Goal: Task Accomplishment & Management: Manage account settings

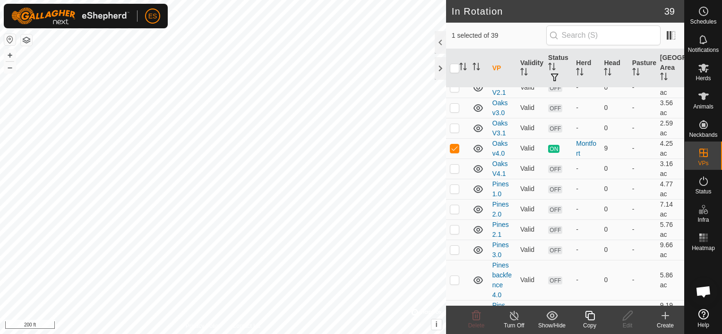
scroll to position [933, 0]
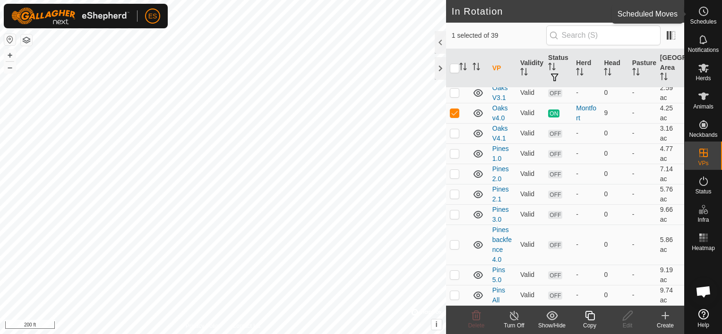
click at [703, 20] on span "Schedules" at bounding box center [703, 22] width 26 height 6
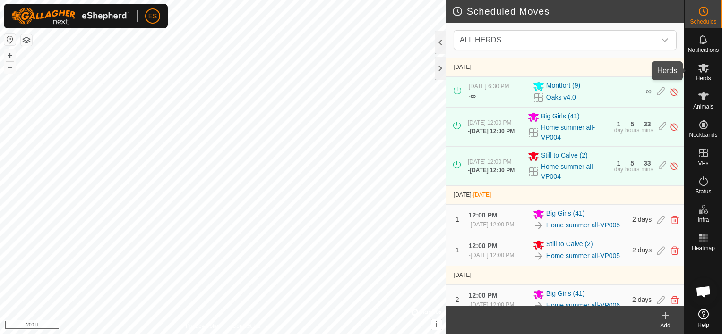
click at [703, 73] on icon at bounding box center [703, 67] width 11 height 11
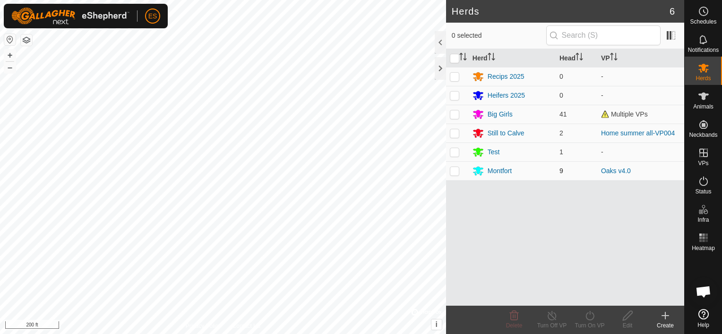
click at [454, 173] on p-checkbox at bounding box center [454, 171] width 9 height 8
checkbox input "false"
click at [706, 22] on span "Schedules" at bounding box center [703, 22] width 26 height 6
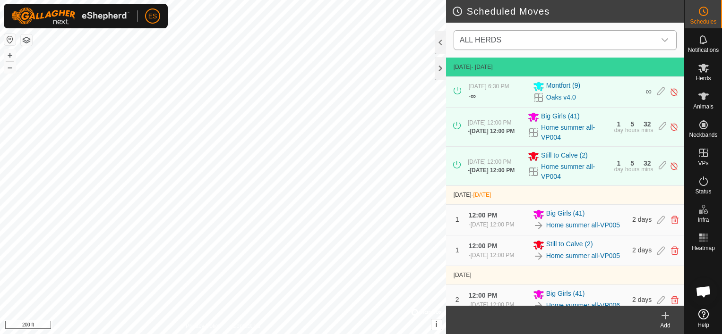
click at [667, 38] on icon "dropdown trigger" at bounding box center [665, 40] width 8 height 8
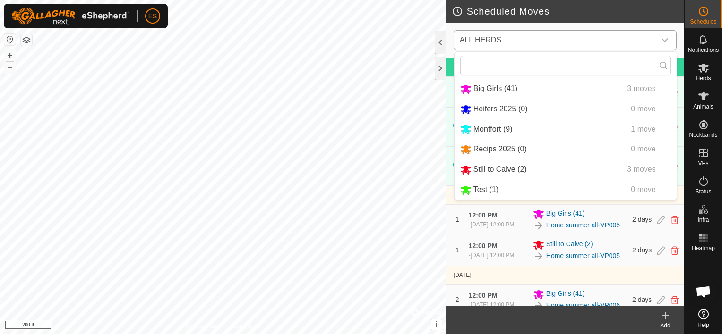
click at [470, 128] on li "Montfort (9) 1 move" at bounding box center [565, 129] width 222 height 19
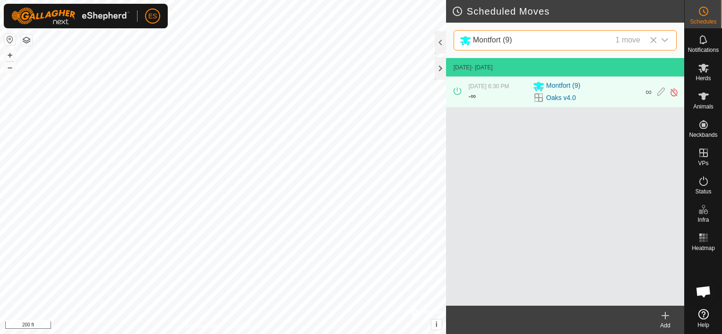
click at [666, 314] on icon at bounding box center [664, 315] width 11 height 11
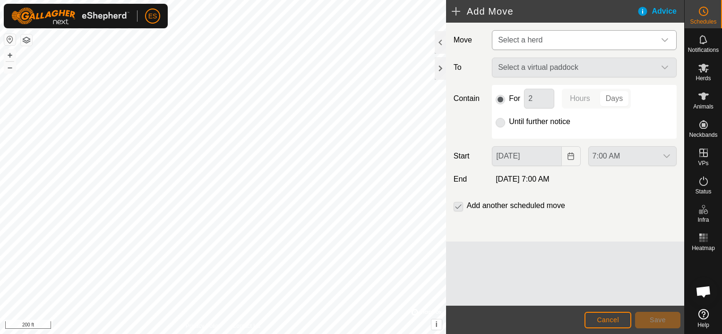
click at [555, 40] on span "Select a herd" at bounding box center [574, 40] width 161 height 19
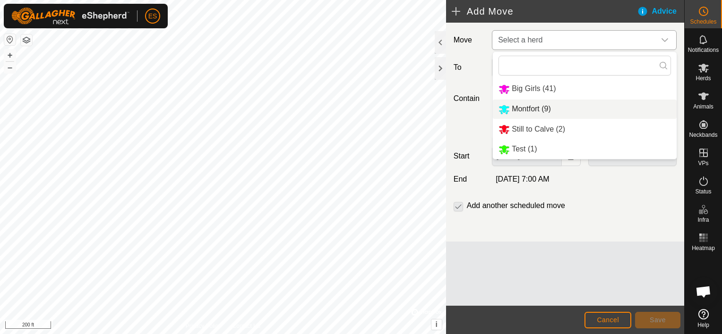
click at [538, 106] on li "Montfort (9)" at bounding box center [585, 109] width 184 height 19
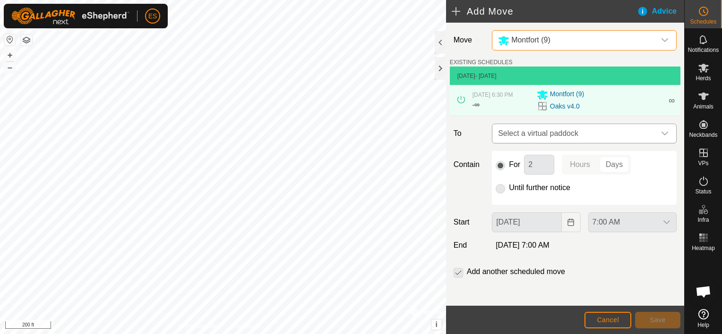
click at [546, 130] on span "Select a virtual paddock" at bounding box center [574, 133] width 161 height 19
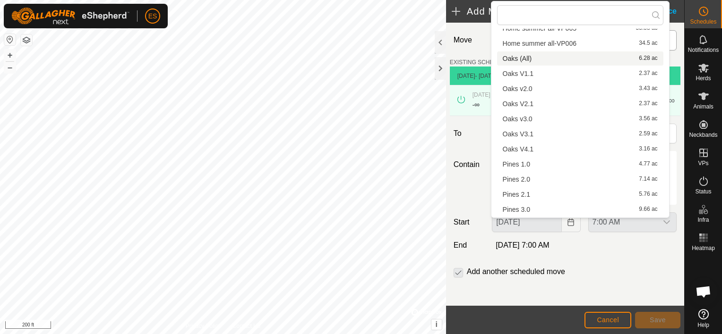
scroll to position [378, 0]
click at [533, 147] on li "Pines 1.0 4.77 ac" at bounding box center [580, 148] width 166 height 14
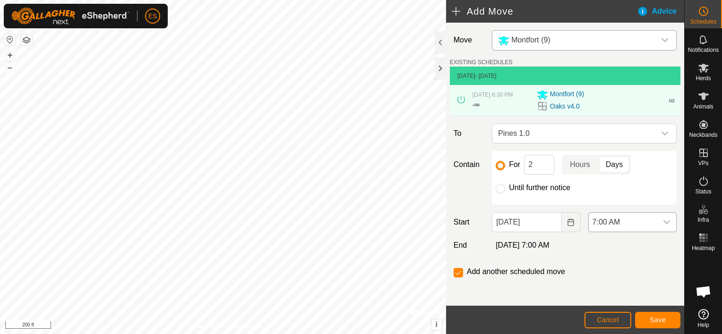
click at [663, 221] on icon "dropdown trigger" at bounding box center [667, 223] width 8 height 8
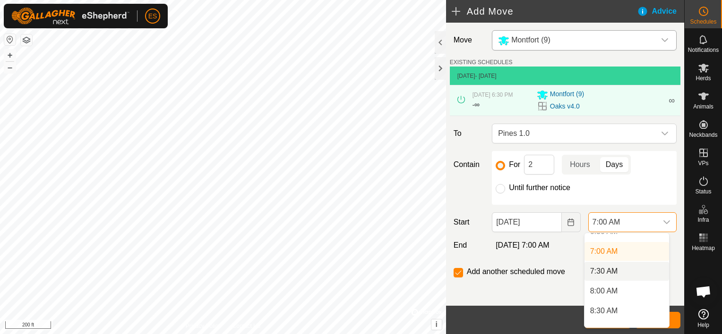
scroll to position [273, 0]
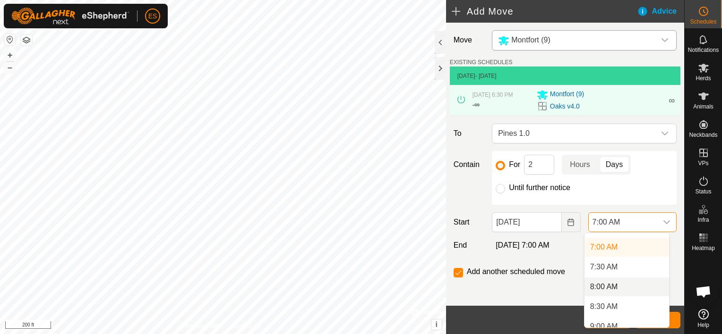
click at [617, 285] on li "8:00 AM" at bounding box center [626, 287] width 85 height 19
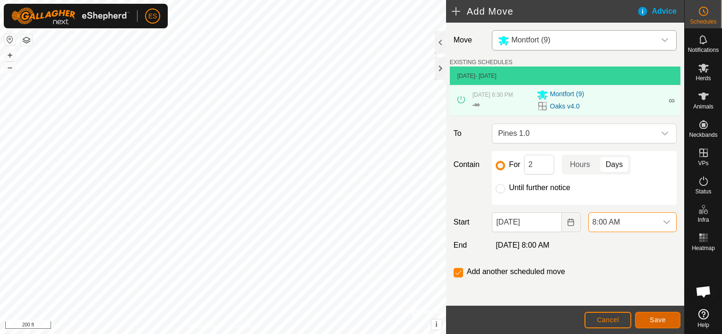
click at [661, 321] on span "Save" at bounding box center [657, 320] width 16 height 8
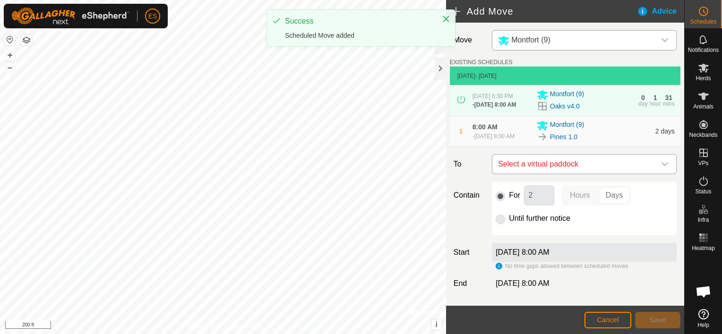
click at [661, 168] on icon "dropdown trigger" at bounding box center [665, 165] width 8 height 8
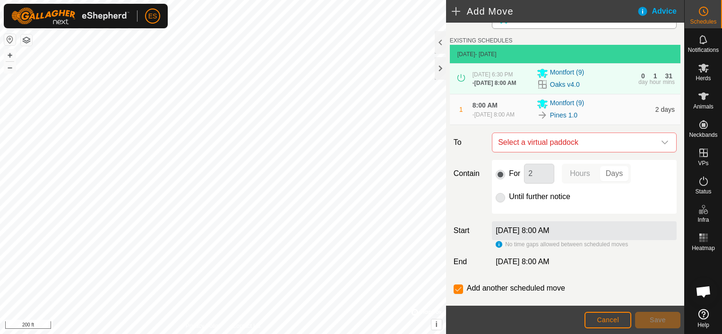
scroll to position [47, 0]
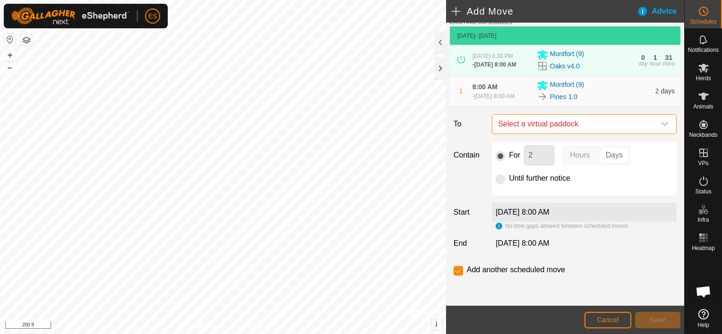
click at [635, 125] on span "Select a virtual paddock" at bounding box center [574, 124] width 161 height 19
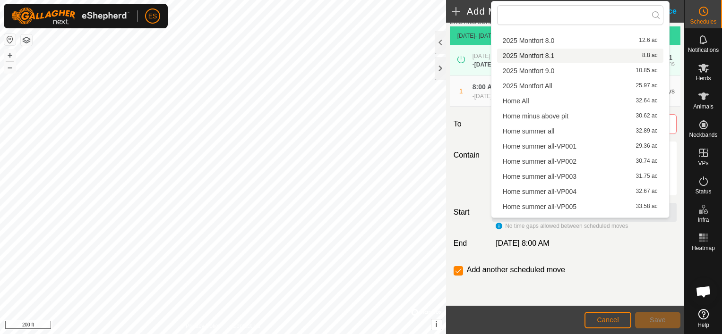
scroll to position [378, 0]
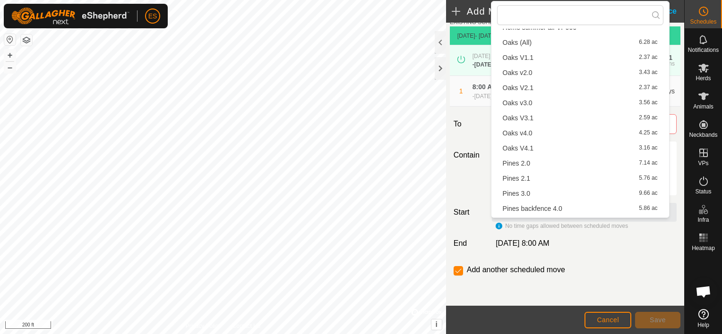
click at [516, 162] on li "Pines 2.0 7.14 ac" at bounding box center [580, 163] width 166 height 14
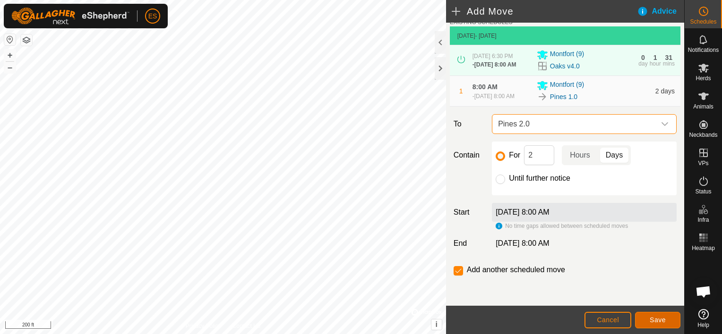
click at [659, 318] on span "Save" at bounding box center [657, 320] width 16 height 8
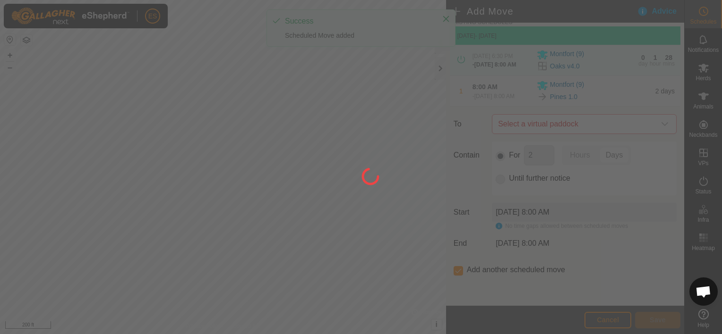
scroll to position [0, 0]
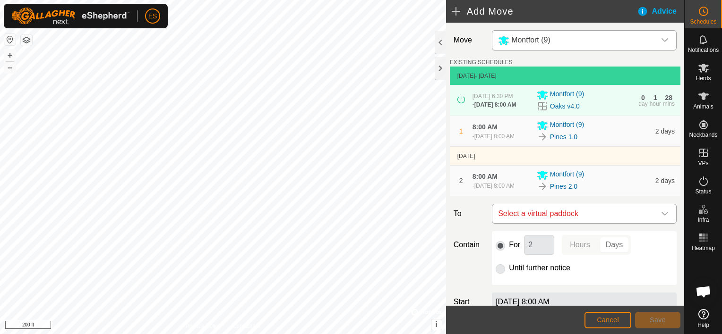
click at [661, 218] on icon "dropdown trigger" at bounding box center [665, 214] width 8 height 8
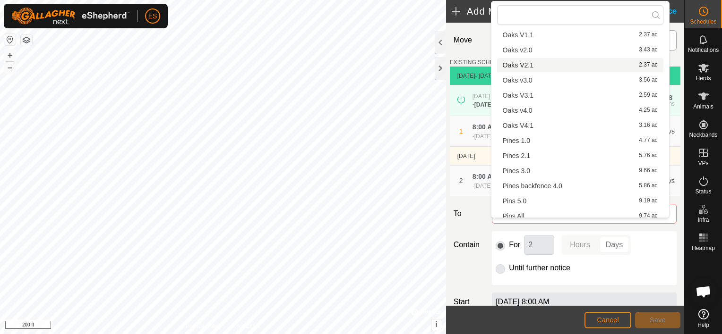
scroll to position [406, 0]
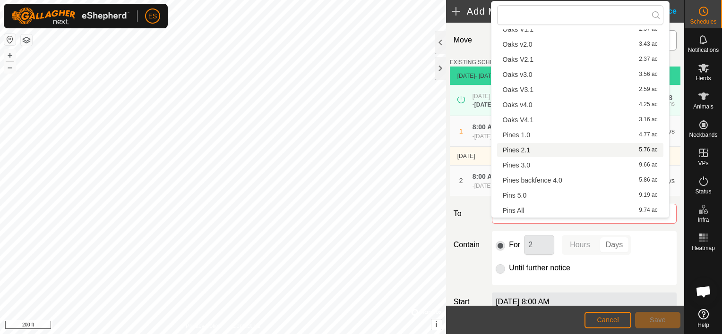
click at [529, 151] on li "Pines 2.1 5.76 ac" at bounding box center [580, 150] width 166 height 14
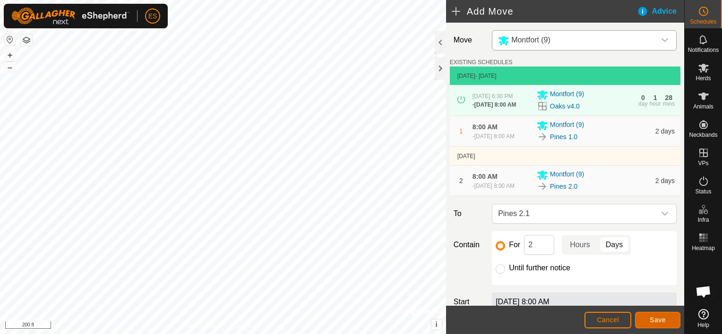
click at [652, 316] on button "Save" at bounding box center [657, 320] width 45 height 17
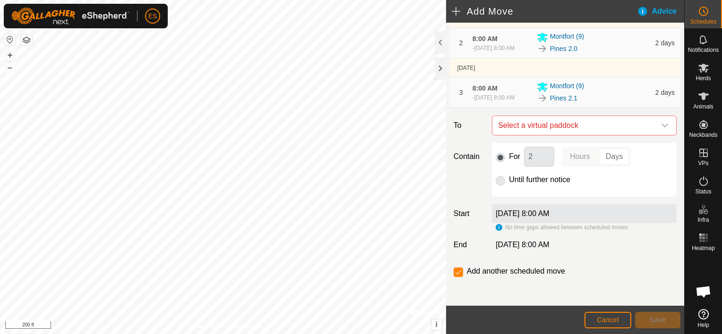
scroll to position [142, 0]
click at [661, 128] on icon "dropdown trigger" at bounding box center [665, 124] width 8 height 8
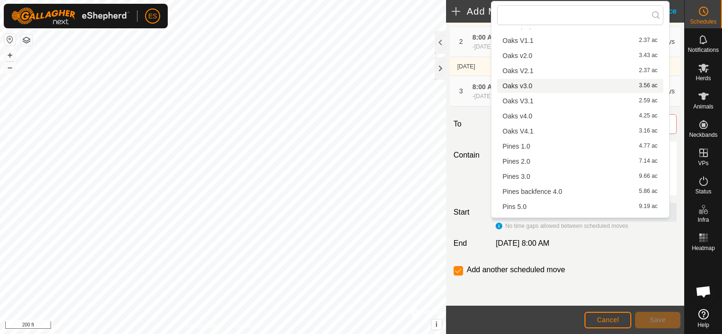
scroll to position [401, 0]
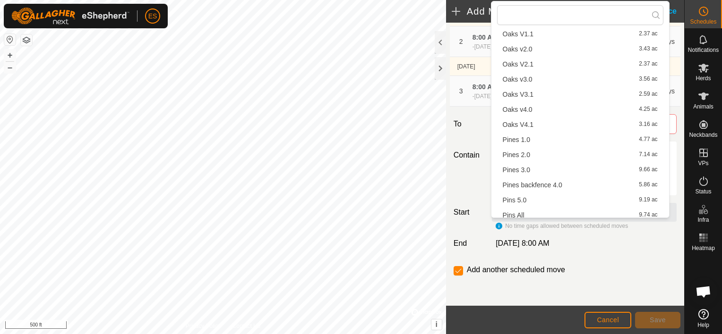
click at [525, 169] on li "Pines 3.0 9.66 ac" at bounding box center [580, 170] width 166 height 14
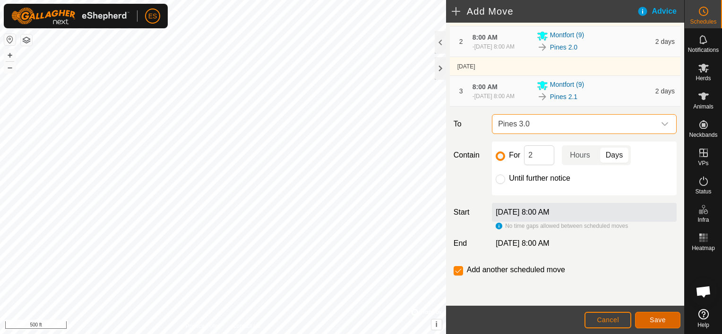
click at [663, 321] on span "Save" at bounding box center [657, 320] width 16 height 8
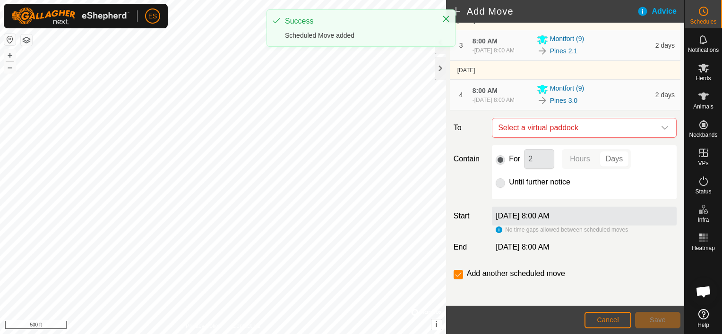
scroll to position [189, 0]
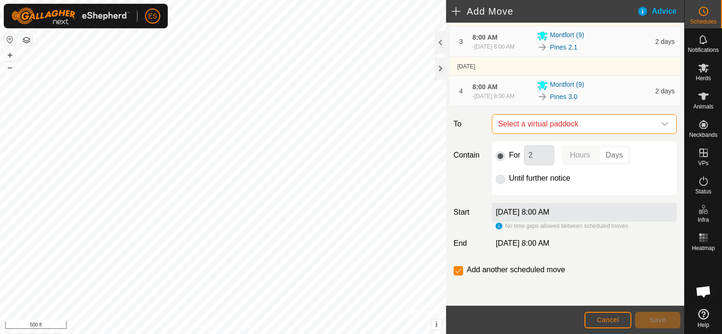
click at [567, 134] on span "Select a virtual paddock" at bounding box center [574, 124] width 161 height 19
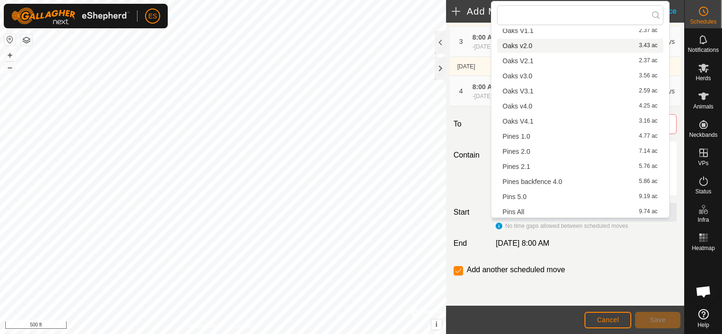
scroll to position [406, 0]
click at [533, 178] on li "Pines backfence 4.0 5.86 ac" at bounding box center [580, 180] width 166 height 14
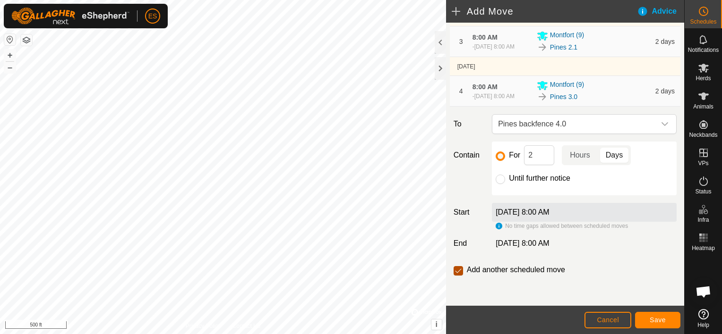
click at [460, 276] on input "checkbox" at bounding box center [457, 270] width 9 height 9
checkbox input "false"
click at [666, 316] on button "Save" at bounding box center [657, 320] width 45 height 17
